Goal: Task Accomplishment & Management: Complete application form

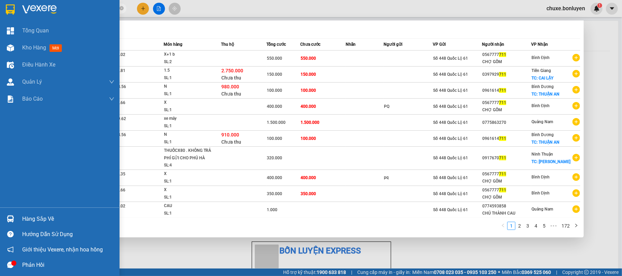
click at [9, 48] on img at bounding box center [10, 47] width 7 height 7
click at [121, 7] on icon "close-circle" at bounding box center [122, 8] width 4 height 4
click at [121, 7] on span at bounding box center [122, 9] width 4 height 8
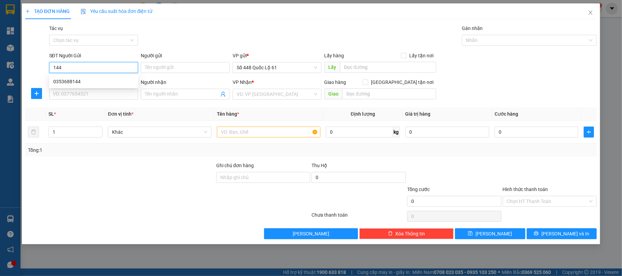
click at [92, 79] on div "0353688144" at bounding box center [93, 82] width 81 height 8
type input "0353688144"
type input "NHA MAN"
type input "0000000000000"
type input "SEN ĐL"
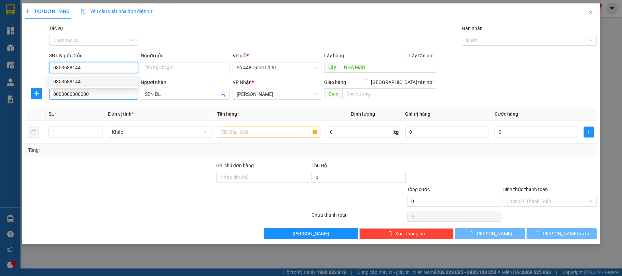
type input "0353688144"
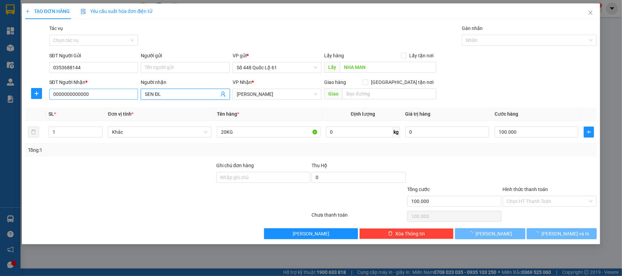
type input "100.000"
drag, startPoint x: 126, startPoint y: 100, endPoint x: 174, endPoint y: 94, distance: 47.5
click at [117, 99] on div "SĐT Người Nhận * 0000000000000 Người nhận SEN ĐL VP Nhận * Gia Lai Giao hàng Gi…" at bounding box center [323, 91] width 551 height 24
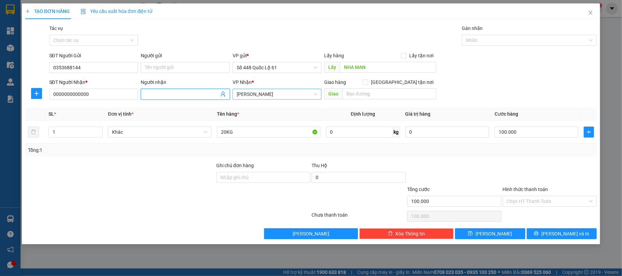
click at [249, 94] on span "Gia Lai" at bounding box center [277, 94] width 81 height 10
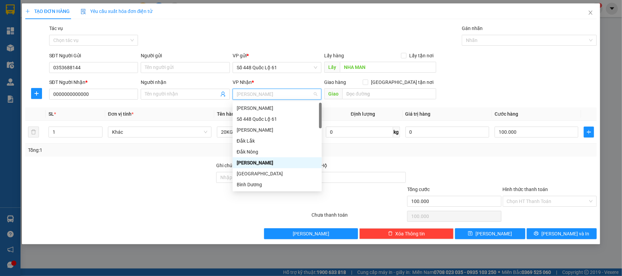
type input "Q"
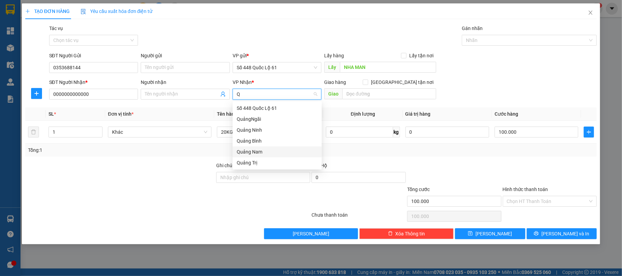
click at [257, 151] on div "Quảng Nam" at bounding box center [277, 152] width 81 height 8
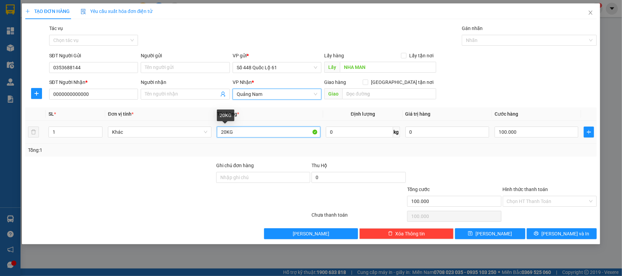
click at [225, 133] on input "20KG" at bounding box center [269, 132] width 104 height 11
type input "60KG"
click at [504, 131] on input "100.000" at bounding box center [537, 132] width 84 height 11
type input "30"
type input "300"
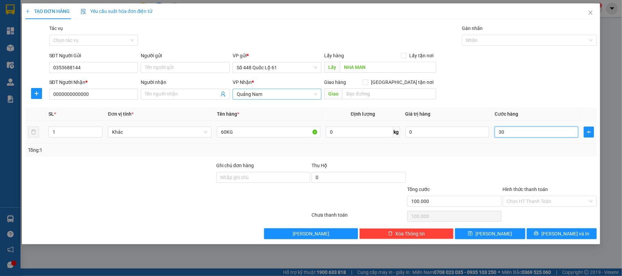
type input "300"
type input "300.000"
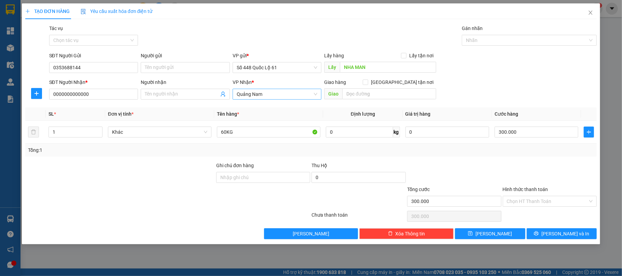
click at [494, 168] on div at bounding box center [455, 174] width 96 height 24
click at [503, 233] on button "Lưu" at bounding box center [490, 234] width 70 height 11
type input "0"
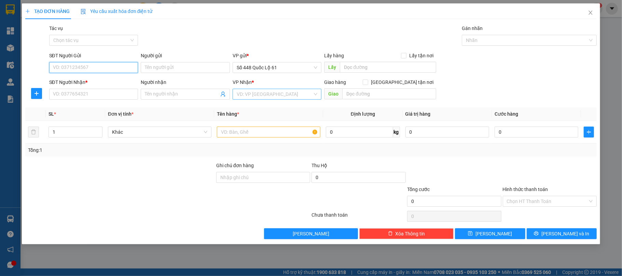
click at [78, 72] on input "SĐT Người Gửi" at bounding box center [93, 67] width 89 height 11
click at [73, 77] on div "0337752868" at bounding box center [93, 81] width 89 height 11
type input "0337752868"
type input "AN HỮU"
type input "00000000000"
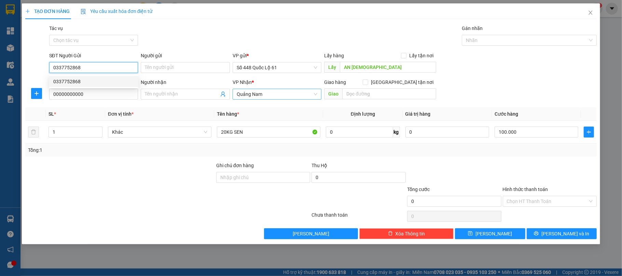
type input "100.000"
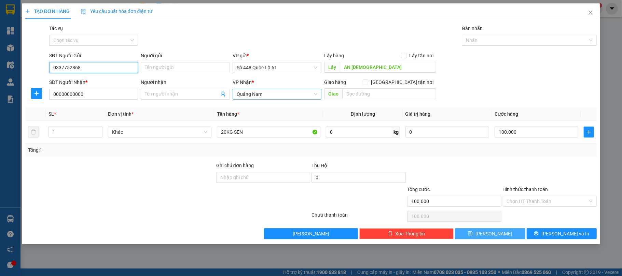
type input "0337752868"
click at [502, 236] on button "Lưu" at bounding box center [490, 234] width 70 height 11
type input "0"
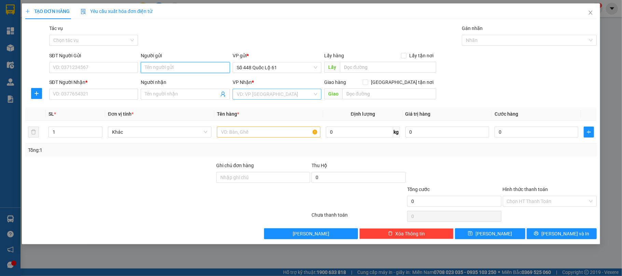
click at [170, 66] on input "Người gửi" at bounding box center [185, 67] width 89 height 11
paste input "0333320102"
type input "0333320102"
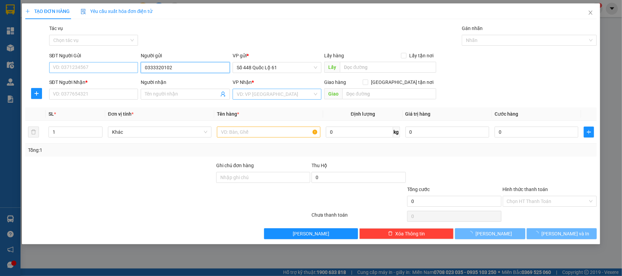
click at [118, 63] on div "SĐT Người Gửi VD: 0371234567 Người gửi 0333320102 0333320102 VP gửi * Số 448 Qu…" at bounding box center [323, 64] width 551 height 24
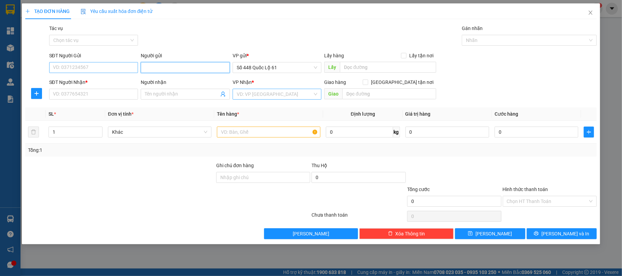
type input "="
drag, startPoint x: 159, startPoint y: 67, endPoint x: 138, endPoint y: 66, distance: 20.5
click at [137, 66] on div "SĐT Người Gửi VD: 0371234567 Người gửi LY PQ VP gửi * Số 448 Quốc Lộ 61 Lấy hàn…" at bounding box center [323, 64] width 551 height 24
type input "LY PQ"
click at [164, 87] on div "4152560 LY PQ - 0964006200" at bounding box center [185, 82] width 89 height 14
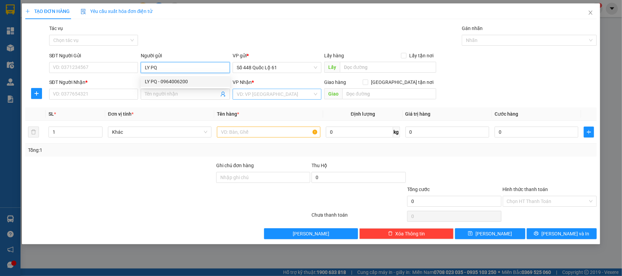
click at [166, 80] on div "LY PQ - 0964006200" at bounding box center [185, 82] width 81 height 8
type input "0964006200"
type input "LY PQ"
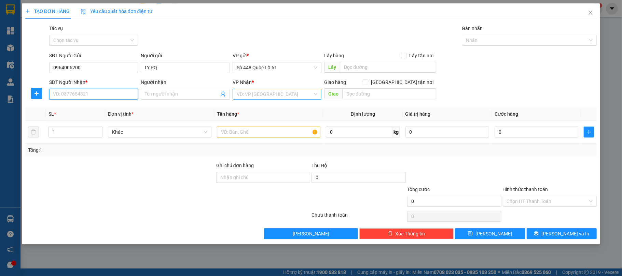
click at [116, 97] on input "SĐT Người Nhận *" at bounding box center [93, 94] width 89 height 11
click at [71, 107] on div "0987957747 - DIỄM 0706234577" at bounding box center [93, 109] width 81 height 8
type input "0987957747"
type input "DIỄM 0706234577"
checkbox input "true"
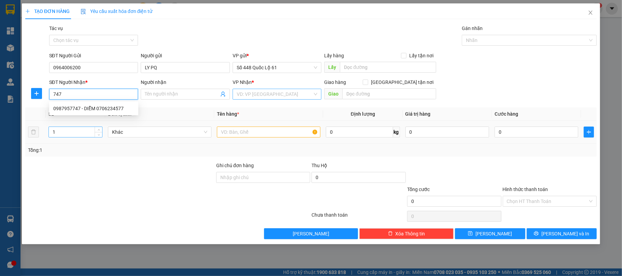
type input "bo cho diem hang ba thuy ko bo vu map"
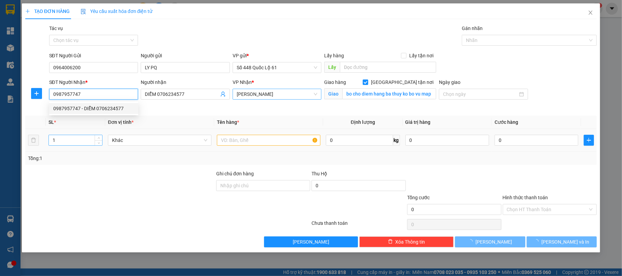
type input "0987957747"
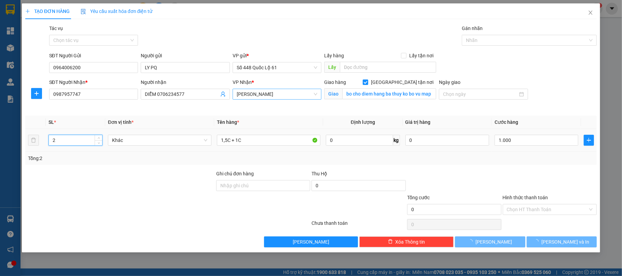
type input "1.000"
click at [64, 143] on input "2" at bounding box center [75, 140] width 53 height 10
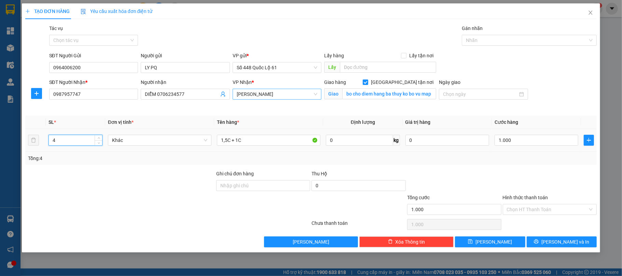
type input "4"
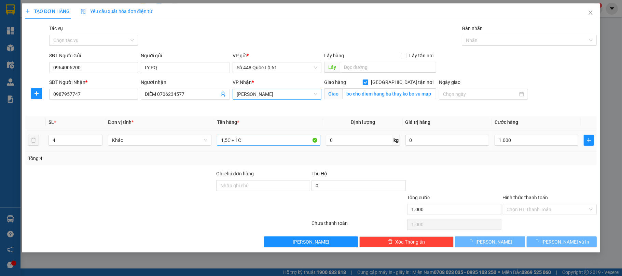
drag, startPoint x: 282, startPoint y: 134, endPoint x: 250, endPoint y: 141, distance: 32.5
click at [280, 136] on td "1,5C + 1C" at bounding box center [268, 140] width 109 height 23
click at [273, 147] on div "1,5C + 1C" at bounding box center [269, 141] width 104 height 14
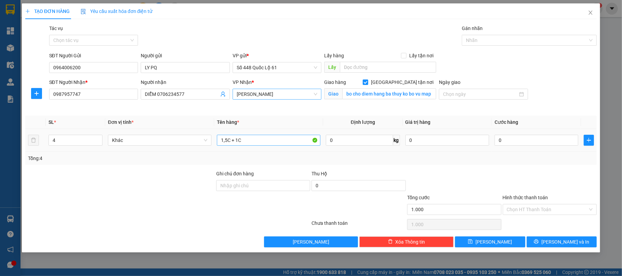
type input "0"
click at [249, 141] on input "1,5C + 1C" at bounding box center [269, 140] width 104 height 11
type input "1,5C"
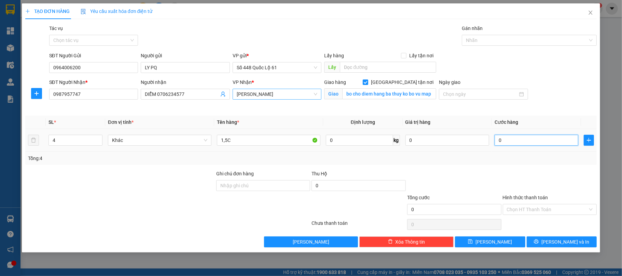
click at [523, 140] on input "0" at bounding box center [537, 140] width 84 height 11
type input "1"
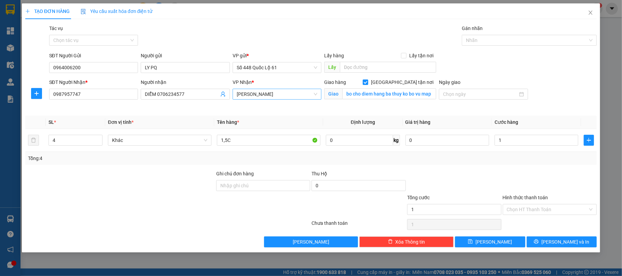
type input "1.000"
drag, startPoint x: 518, startPoint y: 163, endPoint x: 512, endPoint y: 207, distance: 44.5
click at [517, 166] on div "Transit Pickup Surcharge Ids Transit Deliver Surcharge Ids Transit Deliver Surc…" at bounding box center [311, 136] width 572 height 223
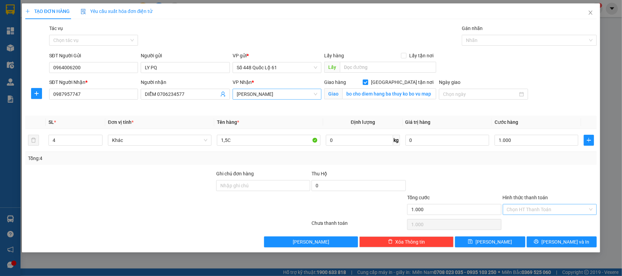
click at [512, 208] on input "Hình thức thanh toán" at bounding box center [547, 210] width 81 height 10
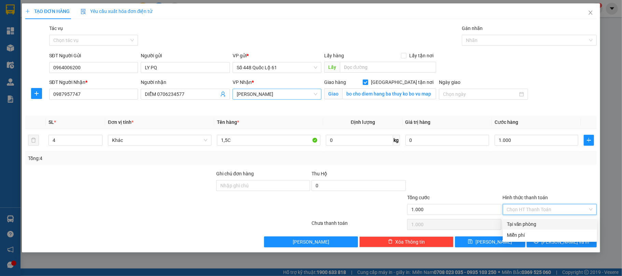
click at [508, 226] on div "Tại văn phòng" at bounding box center [550, 225] width 86 height 8
type input "0"
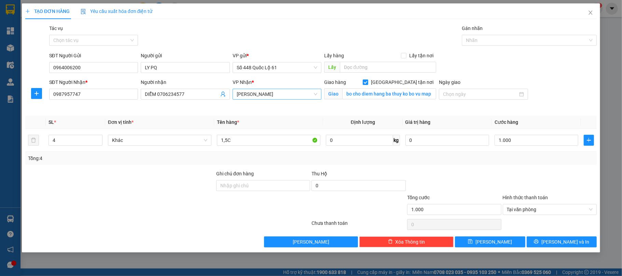
click at [491, 250] on div "TẠO ĐƠN HÀNG Yêu cầu xuất hóa đơn điện tử Transit Pickup Surcharge Ids Transit …" at bounding box center [311, 127] width 579 height 249
click at [473, 241] on icon "save" at bounding box center [470, 242] width 4 height 4
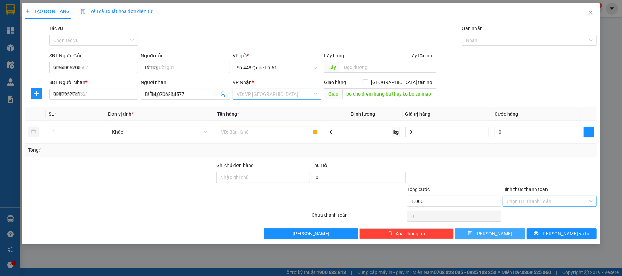
checkbox input "false"
type input "0"
click at [193, 73] on div "Người gửi Tên người gửi" at bounding box center [185, 64] width 89 height 24
drag, startPoint x: 185, startPoint y: 68, endPoint x: 177, endPoint y: 81, distance: 15.3
click at [185, 69] on input "Người gửi" at bounding box center [185, 67] width 89 height 11
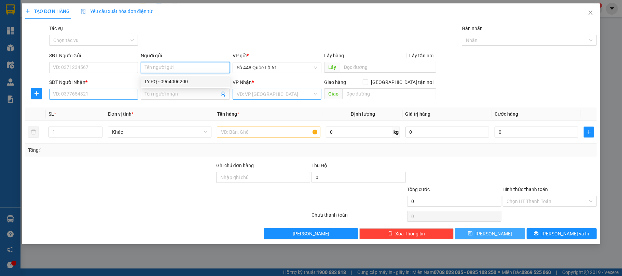
drag, startPoint x: 161, startPoint y: 81, endPoint x: 134, endPoint y: 93, distance: 30.0
click at [159, 82] on div "LY PQ - 0964006200" at bounding box center [185, 82] width 81 height 8
type input "0964006200"
type input "LY PQ"
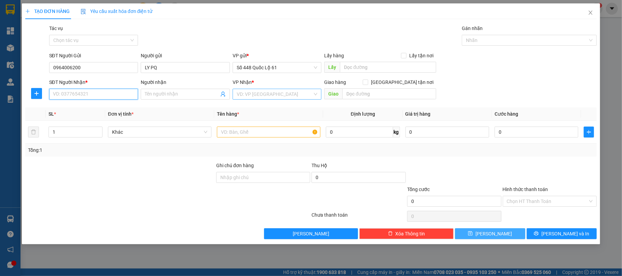
click at [113, 94] on input "SĐT Người Nhận *" at bounding box center [93, 94] width 89 height 11
type input "000000000000000000000"
click at [164, 94] on input "Người nhận" at bounding box center [182, 95] width 74 height 8
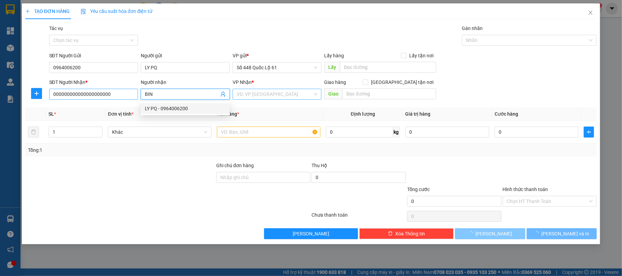
type input "BIN"
click at [116, 93] on input "000000000000000000000" at bounding box center [93, 94] width 89 height 11
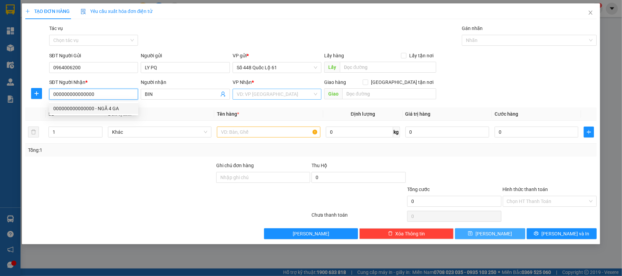
type input "000000000000000"
click at [250, 91] on input "search" at bounding box center [275, 94] width 76 height 10
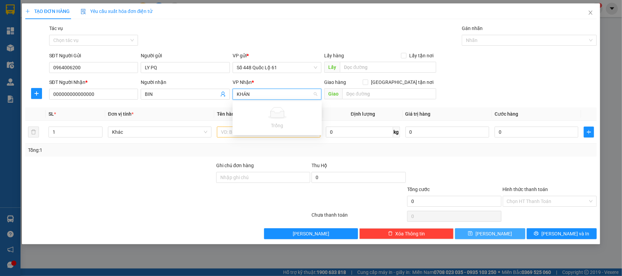
type input "KHÁ"
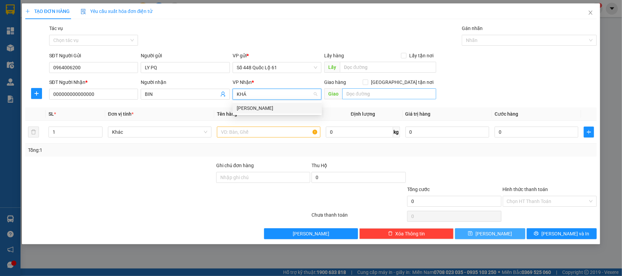
drag, startPoint x: 275, startPoint y: 108, endPoint x: 401, endPoint y: 95, distance: 127.1
click at [275, 108] on div "[PERSON_NAME]" at bounding box center [277, 109] width 81 height 8
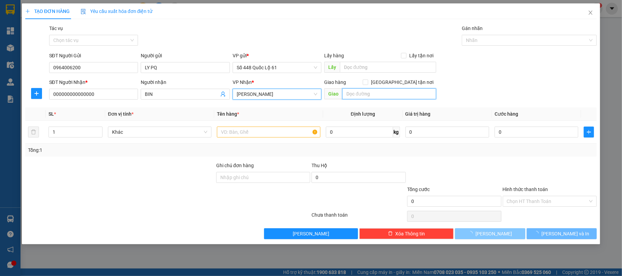
click at [383, 94] on input "text" at bounding box center [389, 93] width 94 height 11
click at [397, 84] on div "Giao hàng Giao tận nơi" at bounding box center [380, 83] width 112 height 8
click at [368, 84] on input "Giao tận nơi" at bounding box center [365, 82] width 5 height 5
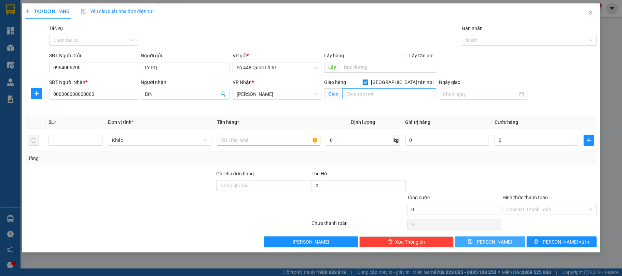
drag, startPoint x: 401, startPoint y: 84, endPoint x: 398, endPoint y: 94, distance: 10.0
click at [368, 84] on input "Giao tận nơi" at bounding box center [365, 82] width 5 height 5
checkbox input "false"
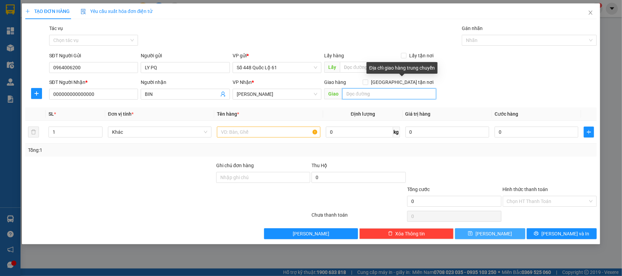
click at [398, 94] on input "text" at bounding box center [389, 93] width 94 height 11
type input "NHA TRANG"
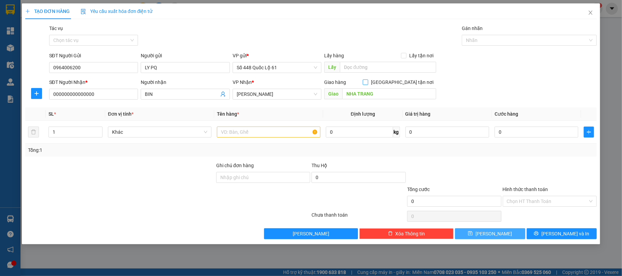
click at [368, 83] on input "Giao tận nơi" at bounding box center [365, 82] width 5 height 5
checkbox input "true"
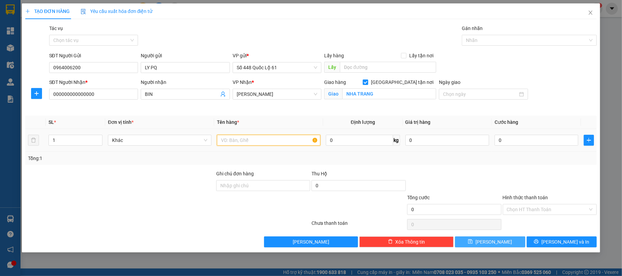
click at [268, 143] on input "text" at bounding box center [269, 140] width 104 height 11
type input "1,5C + 1C"
click at [80, 142] on input "1" at bounding box center [75, 140] width 53 height 10
type input "2"
click at [552, 147] on div "0" at bounding box center [537, 141] width 84 height 14
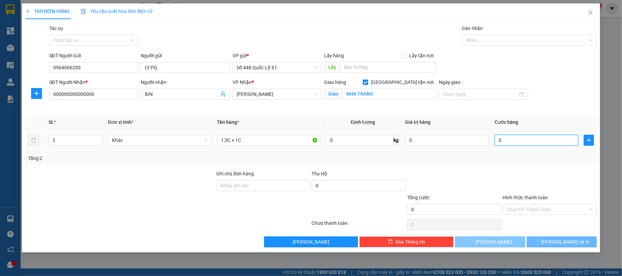
click at [529, 141] on input "0" at bounding box center [537, 140] width 84 height 11
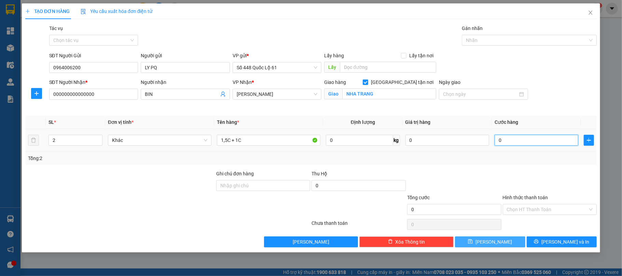
type input "1"
type input "1.000"
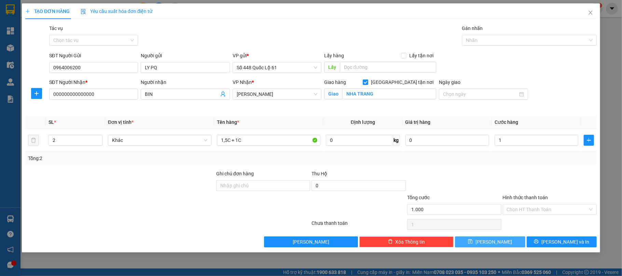
type input "1.000"
drag, startPoint x: 511, startPoint y: 178, endPoint x: 532, endPoint y: 211, distance: 39.0
click at [511, 178] on div at bounding box center [550, 182] width 96 height 24
click at [532, 211] on input "Hình thức thanh toán" at bounding box center [547, 210] width 81 height 10
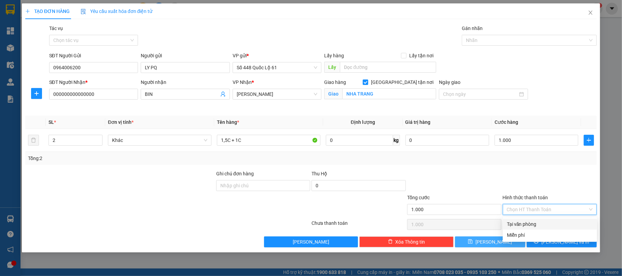
click at [531, 222] on div "Tại văn phòng" at bounding box center [550, 225] width 86 height 8
click at [502, 244] on button "Lưu" at bounding box center [490, 242] width 70 height 11
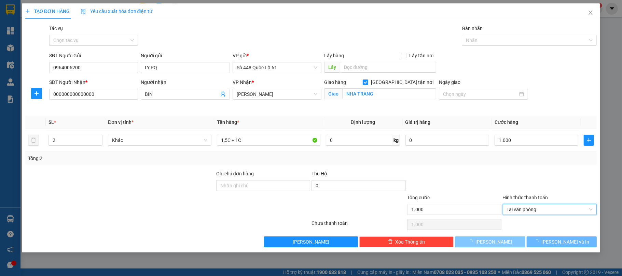
type input "0"
checkbox input "false"
type input "0"
type input "1"
type input "0"
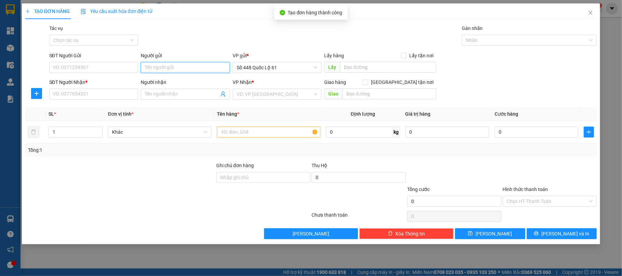
click at [168, 66] on input "Người gửi" at bounding box center [185, 67] width 89 height 11
paste input "LY PQ"
type input "LY PQ"
click at [173, 84] on div "LY PQ - 0964006200" at bounding box center [185, 82] width 81 height 8
type input "0964006200"
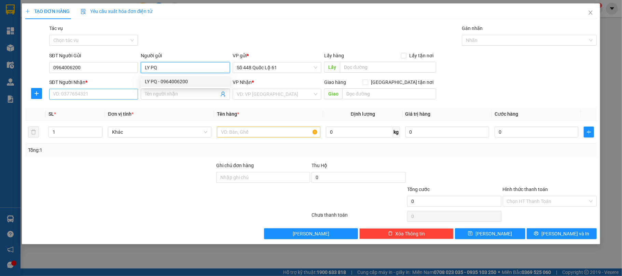
type input "LY PQ"
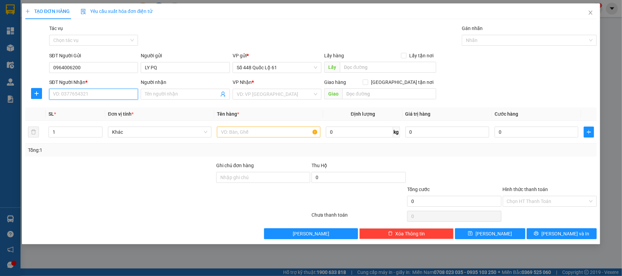
click at [102, 99] on input "SĐT Người Nhận *" at bounding box center [93, 94] width 89 height 11
click at [85, 107] on div "0905973837 - LY GỬI CÚC" at bounding box center [93, 109] width 81 height 8
type input "0905973837"
type input "LY GỬI CÚC"
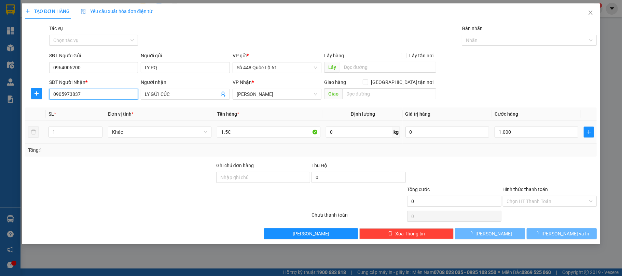
type input "1.000"
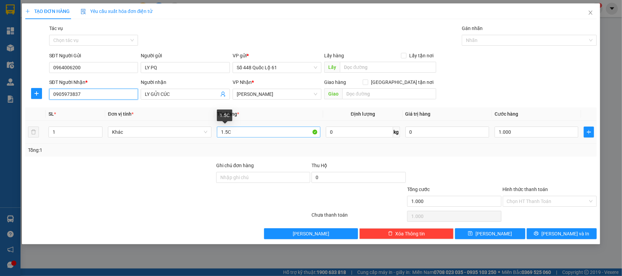
type input "0905973837"
click at [228, 132] on input "1.5C" at bounding box center [269, 132] width 104 height 11
type input "1C"
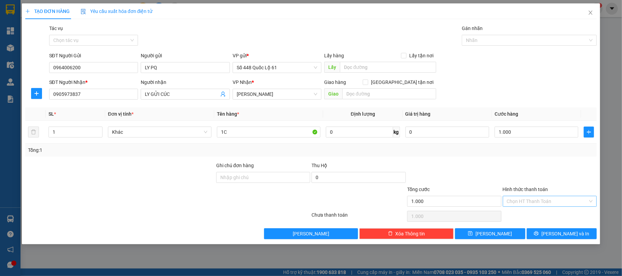
click at [560, 199] on input "Hình thức thanh toán" at bounding box center [547, 201] width 81 height 10
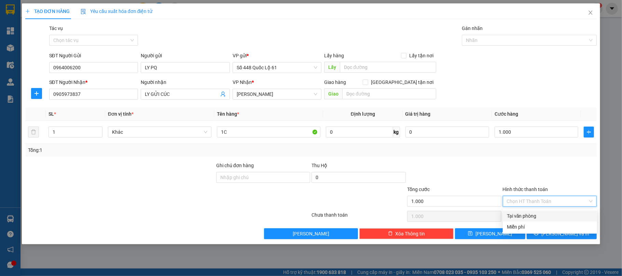
click at [532, 215] on div "Tại văn phòng" at bounding box center [550, 217] width 86 height 8
type input "0"
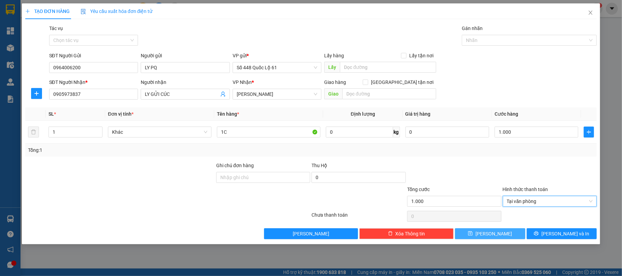
click at [501, 232] on button "Lưu" at bounding box center [490, 234] width 70 height 11
type input "0"
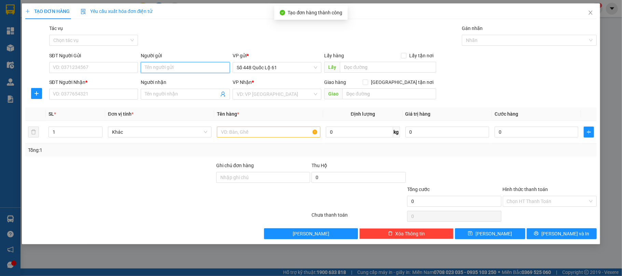
click at [184, 69] on input "Người gửi" at bounding box center [185, 67] width 89 height 11
click at [177, 82] on div "LY PQ - 0964006200" at bounding box center [185, 82] width 81 height 8
type input "0964006200"
type input "LY PQ"
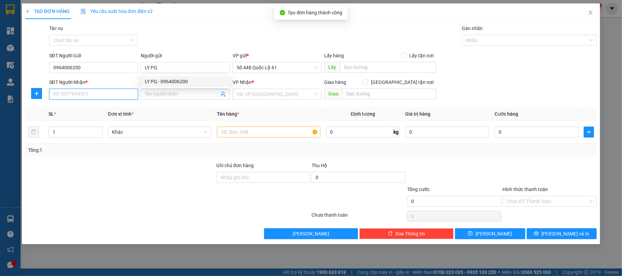
click at [119, 98] on input "SĐT Người Nhận *" at bounding box center [93, 94] width 89 height 11
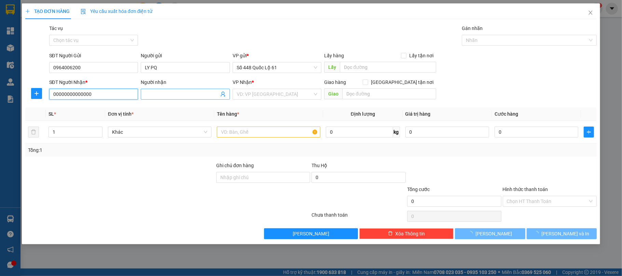
type input "00000000000000"
click at [167, 96] on input "Người nhận" at bounding box center [182, 95] width 74 height 8
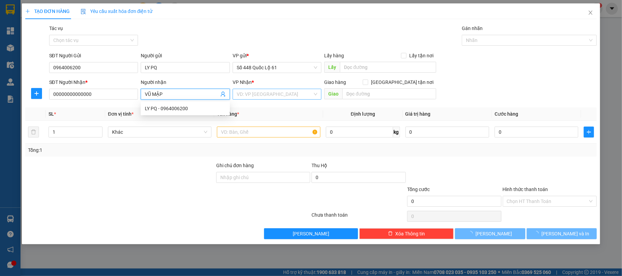
type input "VŨ MẬP"
click at [281, 97] on input "search" at bounding box center [275, 94] width 76 height 10
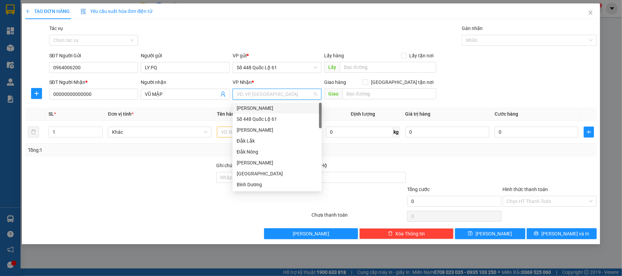
type input "K"
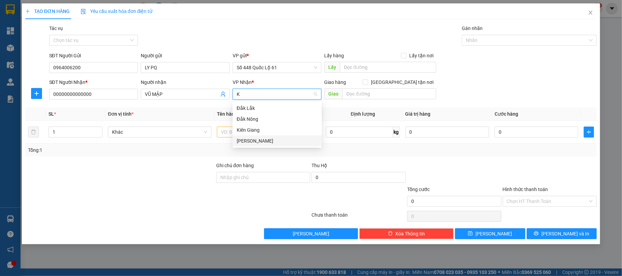
click at [247, 137] on div "[PERSON_NAME]" at bounding box center [277, 141] width 81 height 8
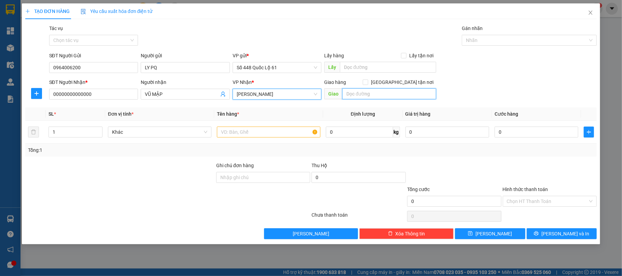
click at [375, 97] on input "text" at bounding box center [389, 93] width 94 height 11
click at [368, 83] on input "Giao tận nơi" at bounding box center [365, 82] width 5 height 5
checkbox input "true"
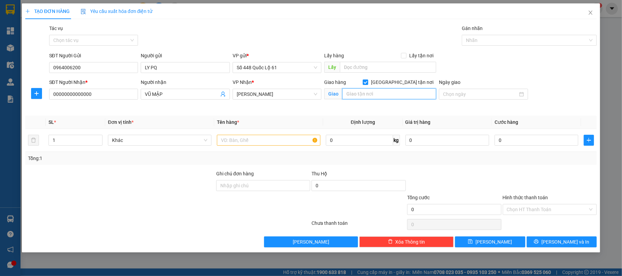
click at [388, 94] on input "text" at bounding box center [389, 93] width 94 height 11
type input "NHA TRANG"
click at [252, 137] on input "text" at bounding box center [269, 140] width 104 height 11
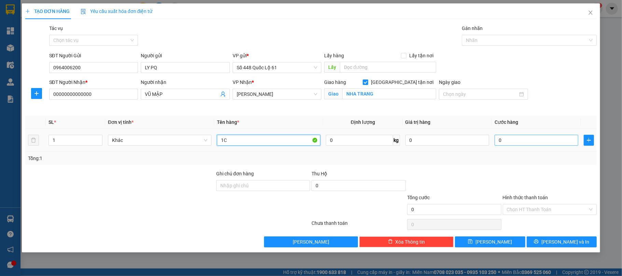
type input "1C"
click at [509, 139] on input "0" at bounding box center [537, 140] width 84 height 11
type input "1"
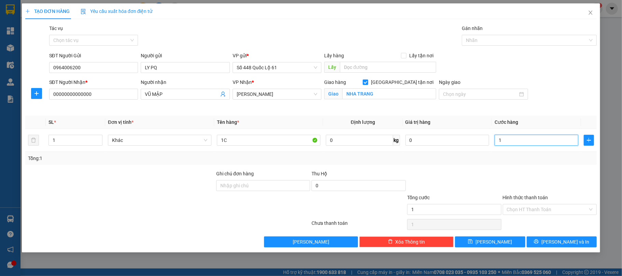
type input "1"
click at [506, 165] on div "Tổng: 1" at bounding box center [311, 158] width 572 height 13
type input "1.000"
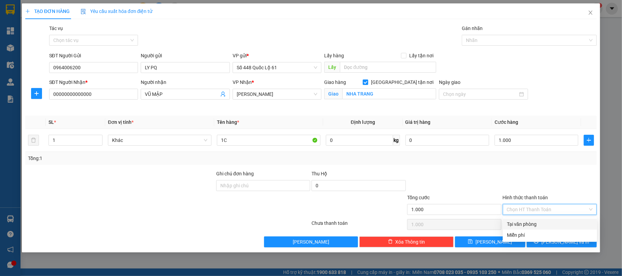
click at [529, 211] on input "Hình thức thanh toán" at bounding box center [547, 210] width 81 height 10
click at [524, 225] on div "Tại văn phòng" at bounding box center [550, 225] width 86 height 8
type input "0"
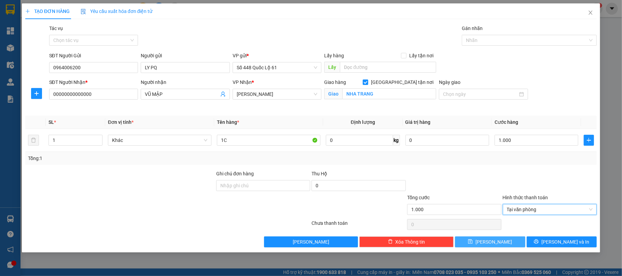
click at [498, 245] on button "Lưu" at bounding box center [490, 242] width 70 height 11
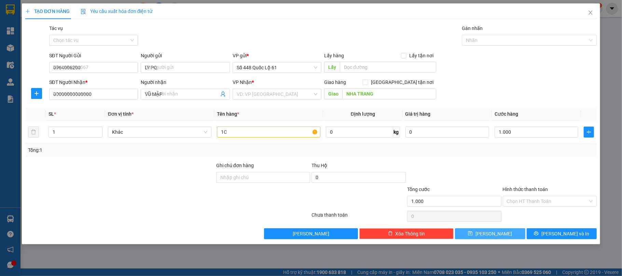
checkbox input "false"
type input "0"
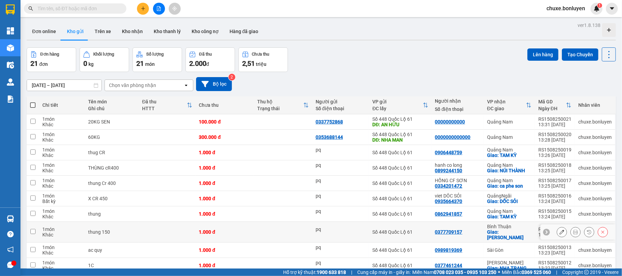
scroll to position [31, 0]
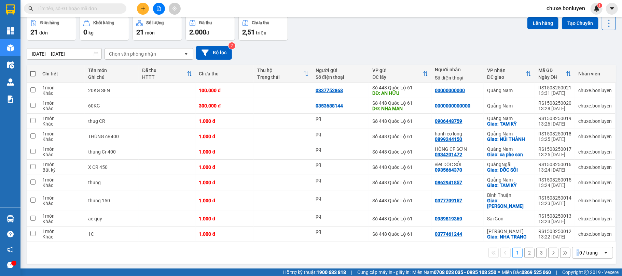
click at [577, 250] on div "10 / trang" at bounding box center [587, 253] width 21 height 7
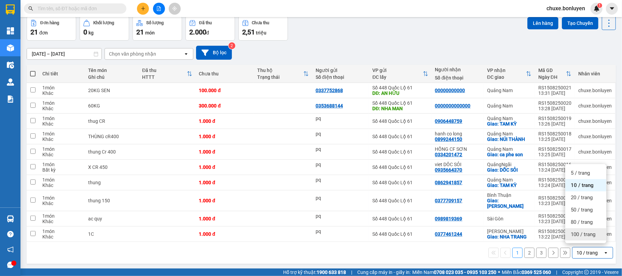
click at [574, 235] on span "100 / trang" at bounding box center [583, 234] width 25 height 7
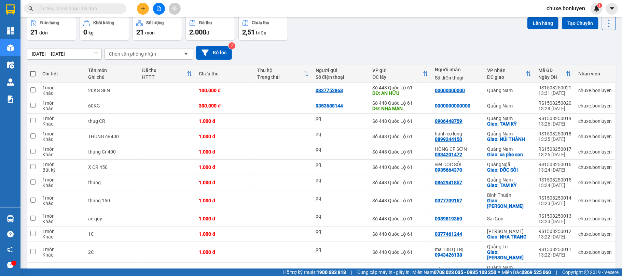
scroll to position [200, 0]
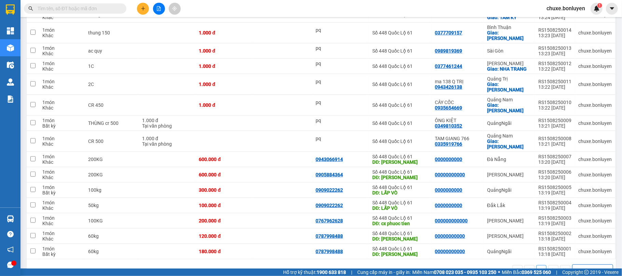
drag, startPoint x: 73, startPoint y: 11, endPoint x: 241, endPoint y: 115, distance: 197.6
click at [73, 11] on input "text" at bounding box center [78, 9] width 81 height 8
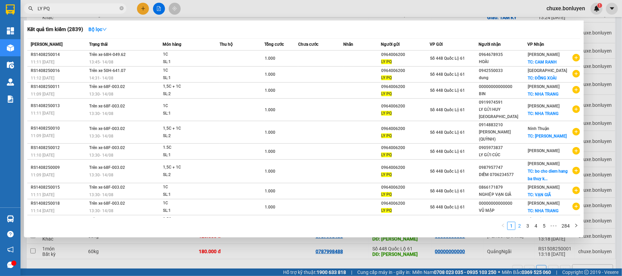
type input "LY PQ"
click at [518, 227] on link "2" at bounding box center [520, 226] width 8 height 8
